Goal: Check status: Check status

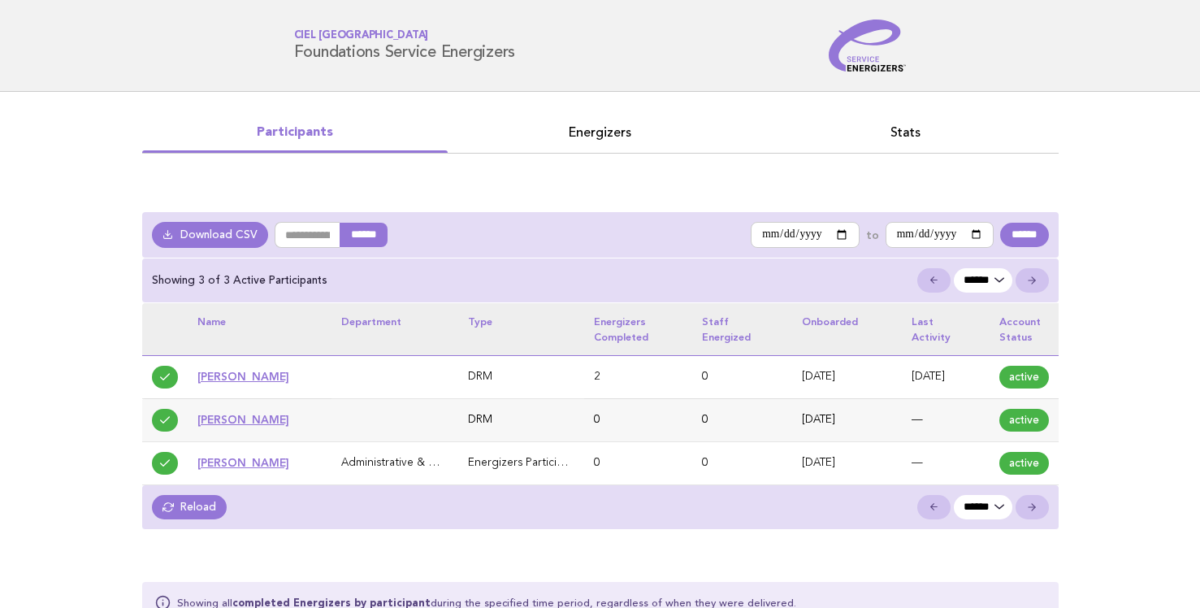
click at [244, 374] on link "[PERSON_NAME]" at bounding box center [243, 376] width 92 height 13
click at [582, 132] on link "Energizers" at bounding box center [600, 132] width 305 height 23
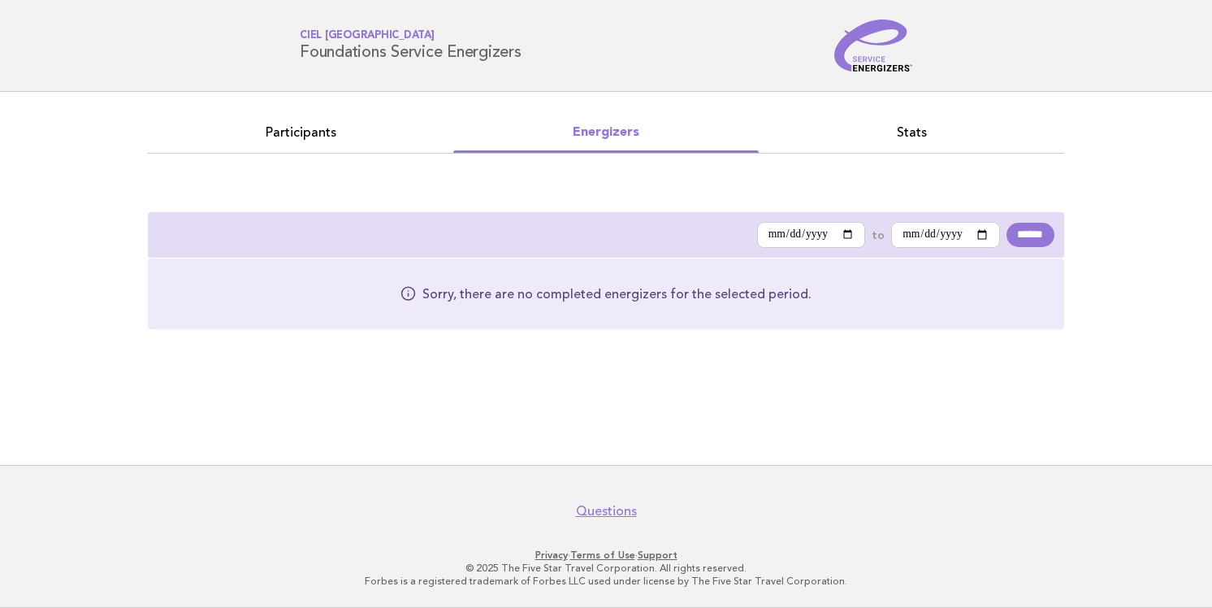
click at [313, 132] on link "Participants" at bounding box center [300, 132] width 305 height 23
